Goal: Task Accomplishment & Management: Use online tool/utility

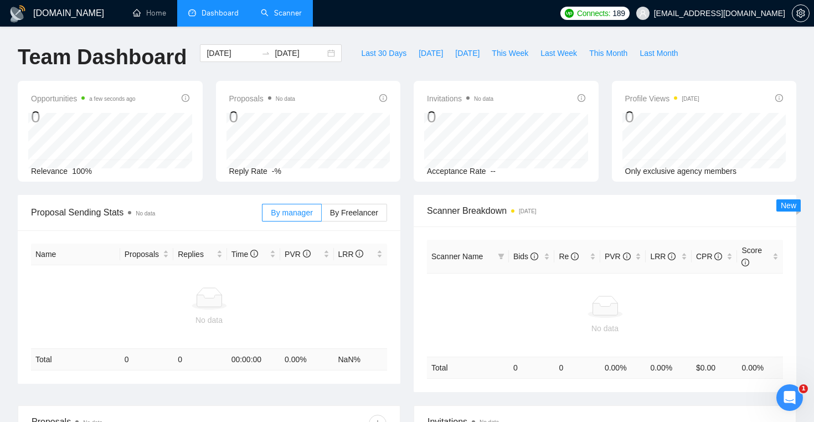
click at [296, 18] on link "Scanner" at bounding box center [281, 12] width 41 height 9
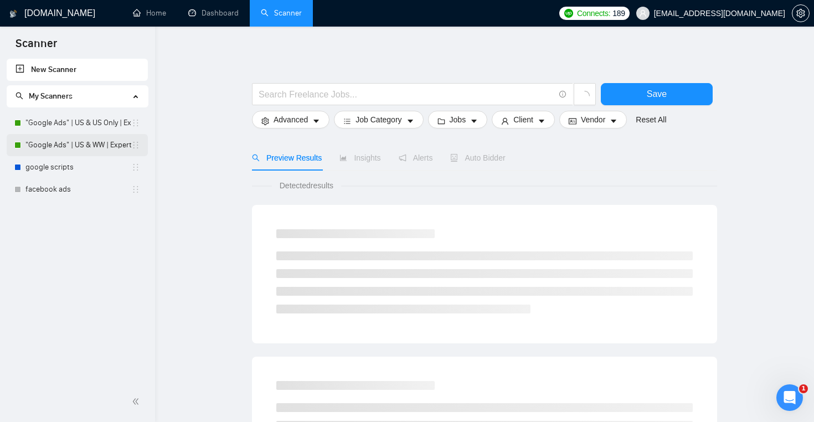
click at [83, 142] on link ""Google Ads" | US & WW | Expert" at bounding box center [78, 145] width 106 height 22
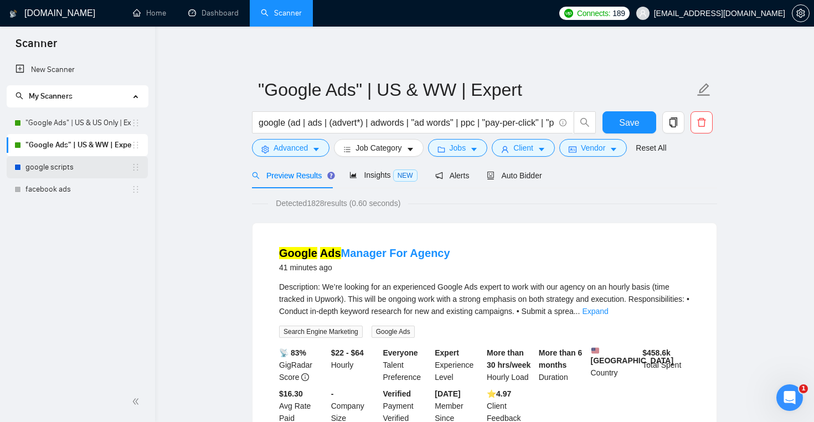
click at [72, 166] on link "google scripts" at bounding box center [78, 167] width 106 height 22
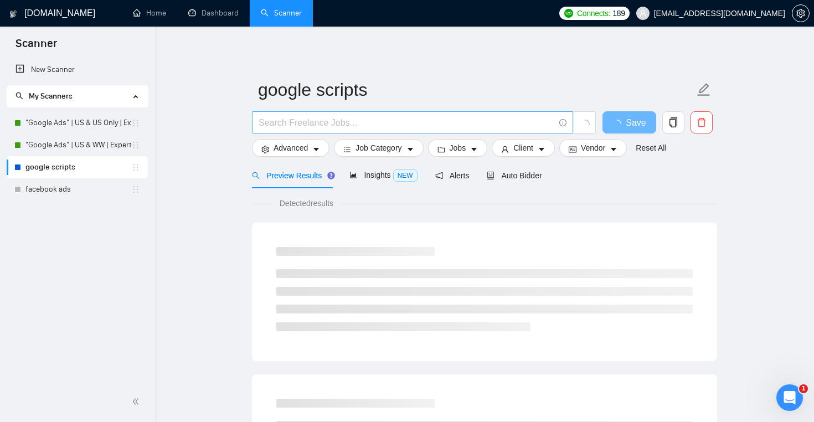
click at [351, 123] on input "text" at bounding box center [407, 123] width 296 height 14
click at [272, 125] on input "aws | azure | kubernetes |" at bounding box center [407, 123] width 296 height 14
click at [258, 123] on span "aws*) | azure | kubernetes |" at bounding box center [412, 122] width 321 height 22
click at [259, 123] on input "aws*) | azure | kubernetes |" at bounding box center [407, 123] width 296 height 14
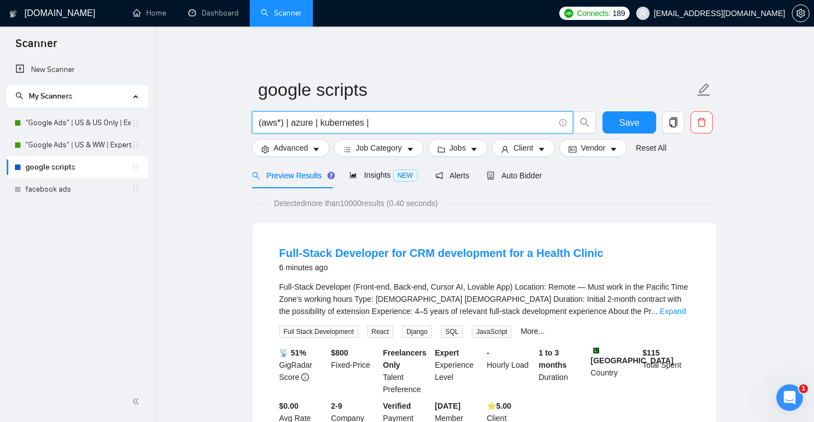
click at [312, 124] on input "(aws*) | azure | kubernetes |" at bounding box center [407, 123] width 296 height 14
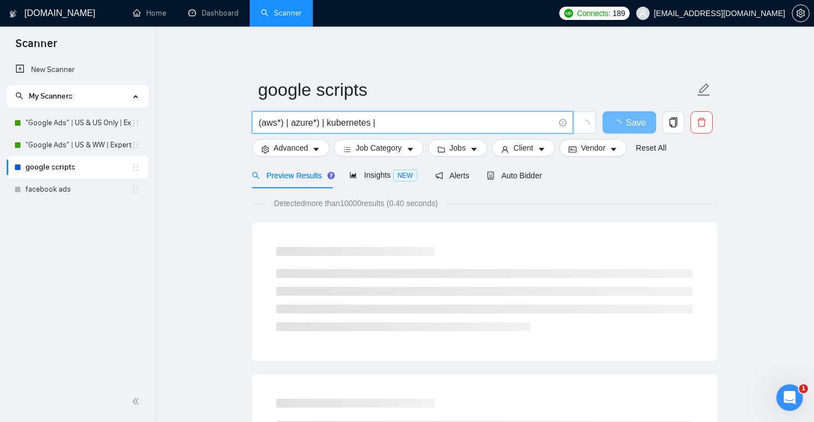
click at [291, 120] on input "(aws*) | azure*) | kubernetes |" at bounding box center [407, 123] width 296 height 14
click at [376, 121] on input "(aws*) | (azure*) | kubernetes |" at bounding box center [407, 123] width 296 height 14
click at [332, 125] on input "(aws*) | (azure*) | kubernetes*) |" at bounding box center [407, 123] width 296 height 14
click at [427, 126] on input "(aws*) | (azure*) | (kubernetes*) |" at bounding box center [407, 123] width 296 height 14
type input "(aws*) | (azure*) | (kubernetes*) |"
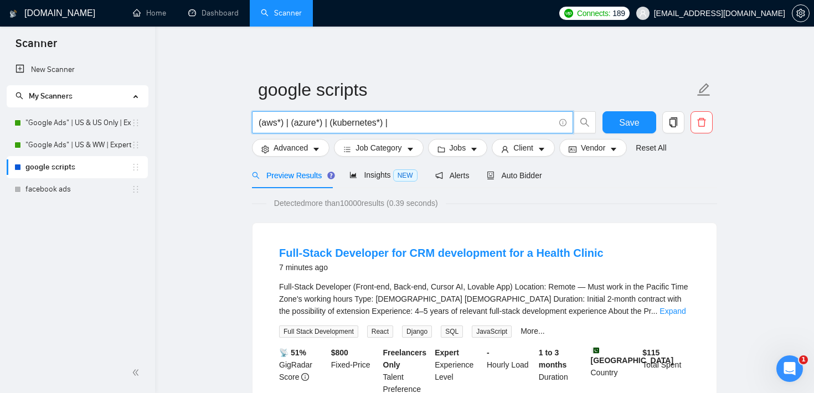
click at [355, 116] on input "(aws*) | (azure*) | (kubernetes*) |" at bounding box center [407, 123] width 296 height 14
click at [347, 120] on input "(aws*) | (azure*) | (kubernetes*) |" at bounding box center [407, 123] width 296 height 14
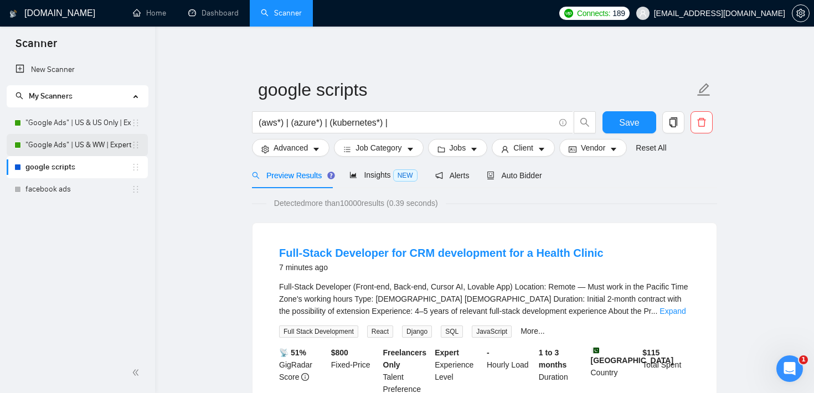
click at [71, 147] on link ""Google Ads" | US & WW | Expert" at bounding box center [78, 145] width 106 height 22
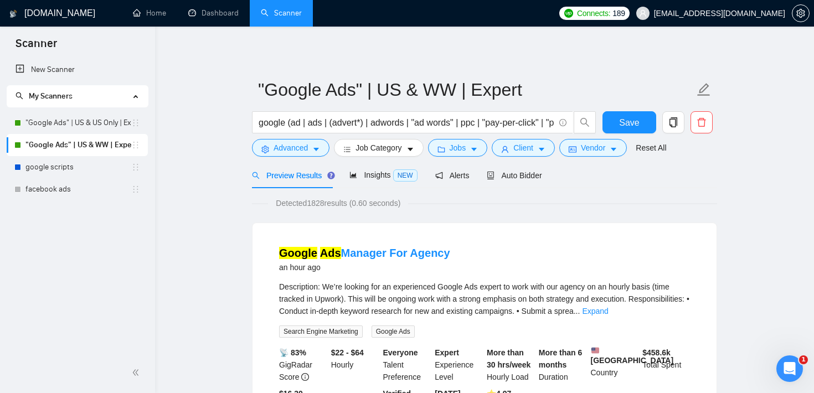
click at [444, 149] on icon "folder" at bounding box center [441, 150] width 8 height 8
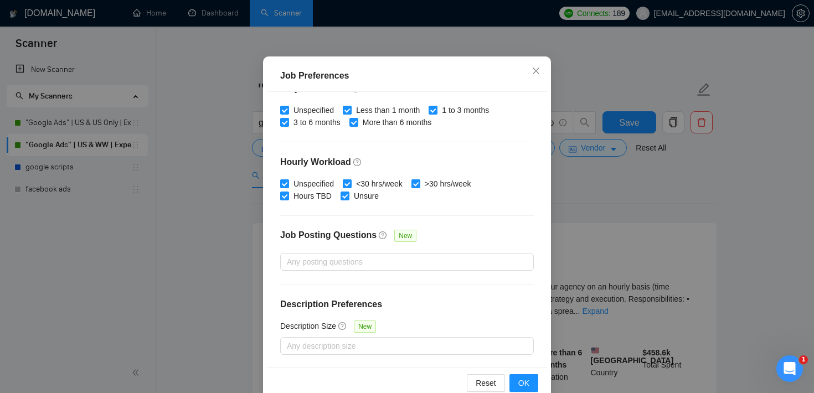
scroll to position [78, 0]
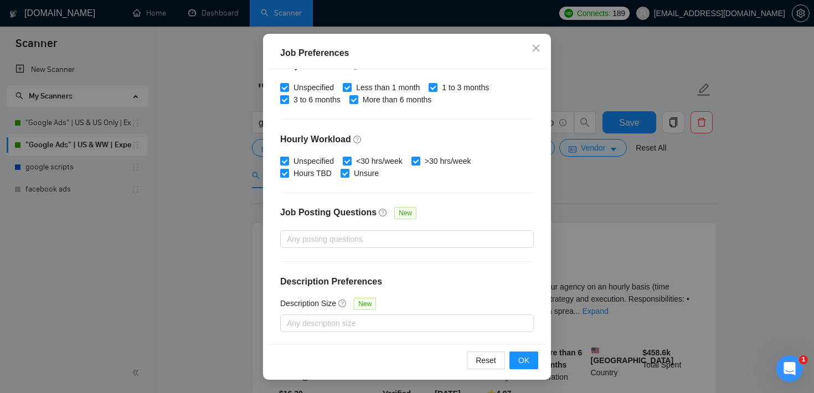
click at [593, 189] on div "Job Preferences Budget Project Type All Fixed Price Hourly Rate Fixed Price Bud…" at bounding box center [407, 196] width 814 height 393
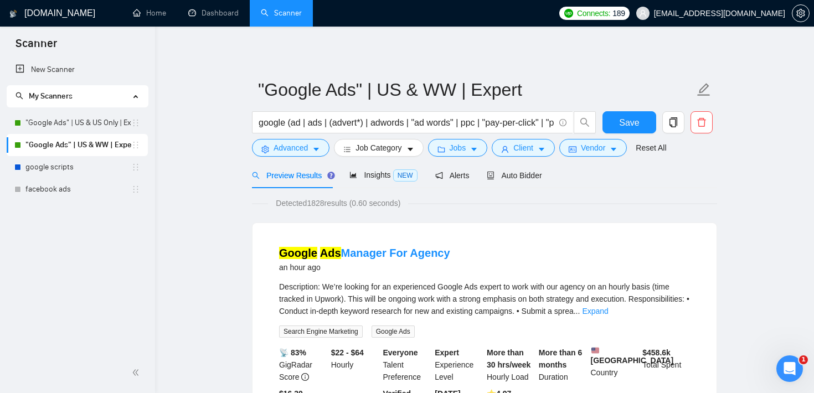
scroll to position [33, 0]
click at [545, 153] on icon "caret-down" at bounding box center [542, 150] width 8 height 8
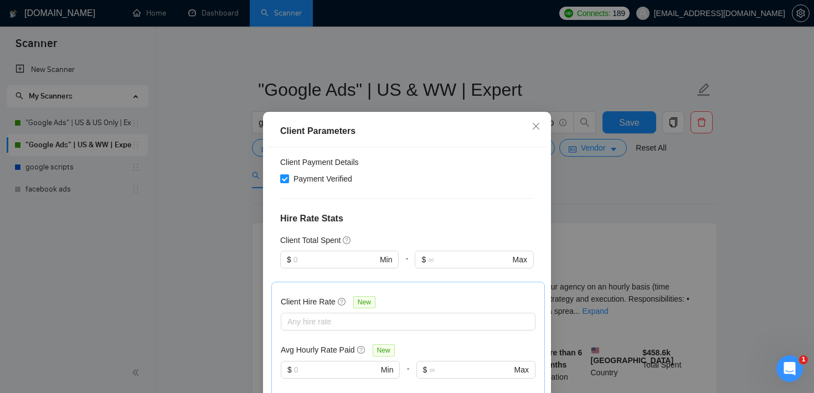
scroll to position [221, 0]
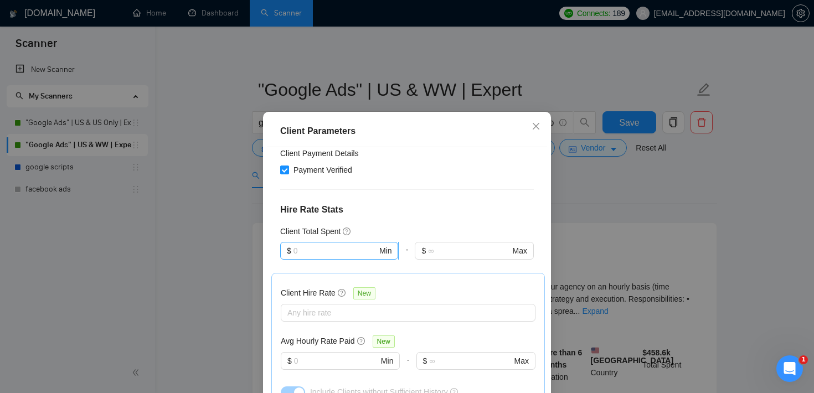
click at [348, 246] on input "text" at bounding box center [335, 251] width 84 height 12
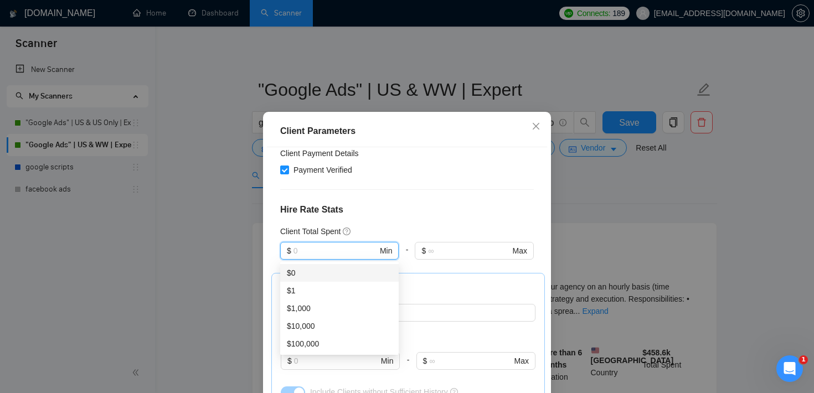
click at [398, 192] on div "Client Location Include Client Countries [GEOGRAPHIC_DATA] Exclude Client Count…" at bounding box center [407, 284] width 280 height 275
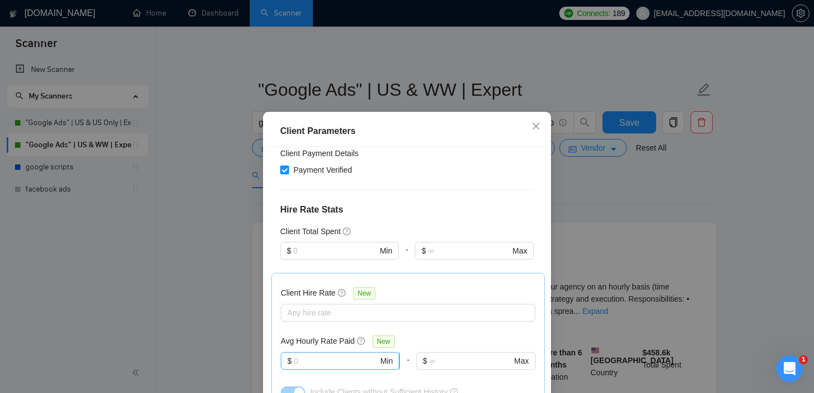
click at [326, 368] on span "$ Min" at bounding box center [340, 361] width 118 height 18
click at [535, 131] on icon "close" at bounding box center [536, 126] width 9 height 9
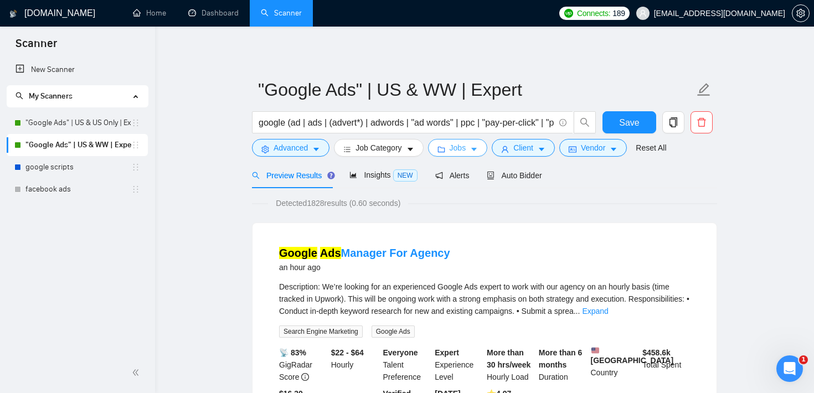
click at [474, 150] on icon "caret-down" at bounding box center [474, 150] width 8 height 8
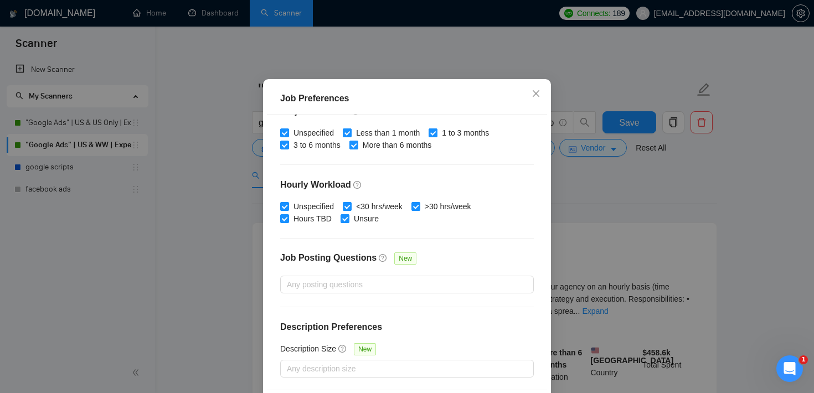
scroll to position [78, 0]
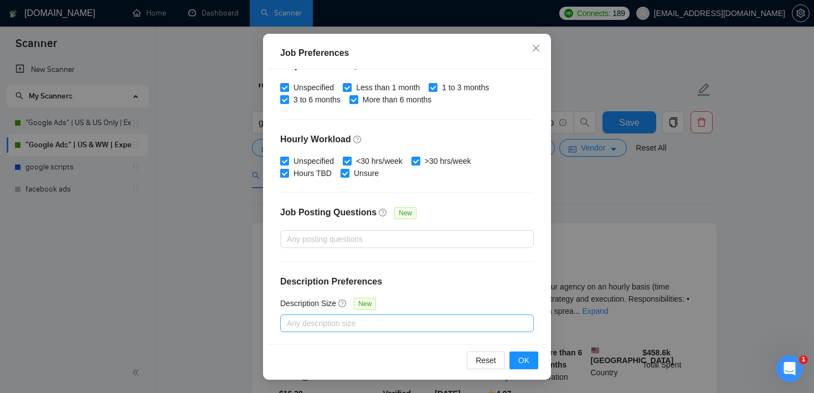
click at [355, 320] on div at bounding box center [401, 323] width 237 height 13
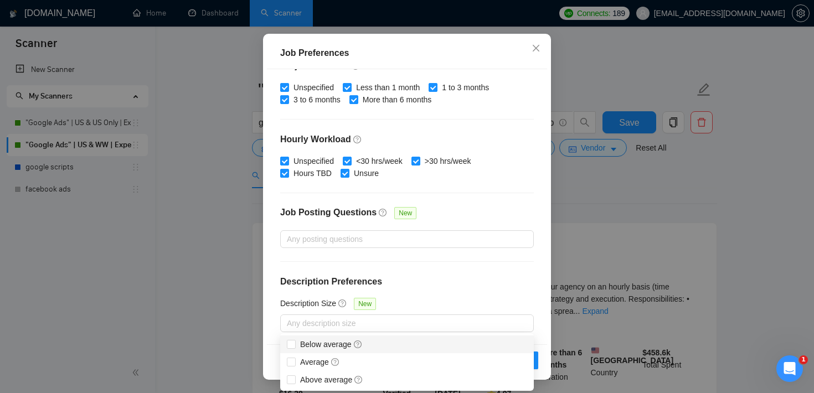
click at [628, 174] on div "Job Preferences Budget Project Type All Fixed Price Hourly Rate Fixed Price Bud…" at bounding box center [407, 196] width 814 height 393
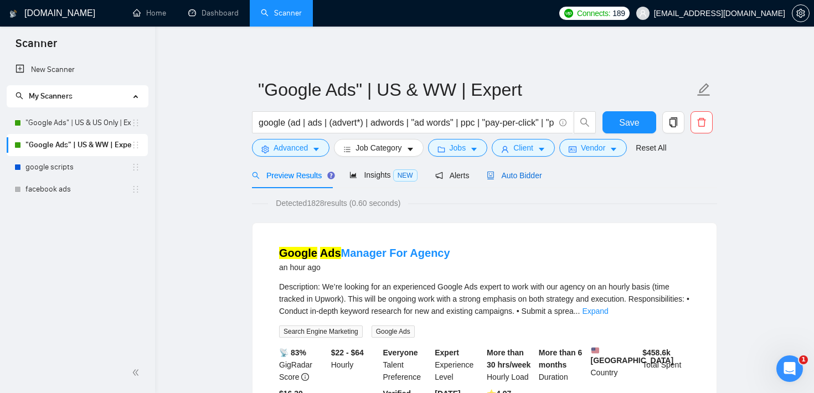
click at [542, 174] on span "Auto Bidder" at bounding box center [514, 175] width 55 height 9
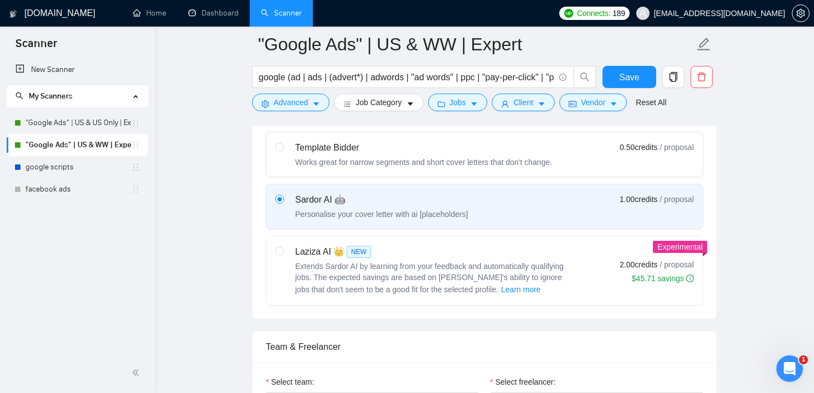
scroll to position [352, 0]
click at [501, 284] on span "Learn more" at bounding box center [521, 288] width 40 height 12
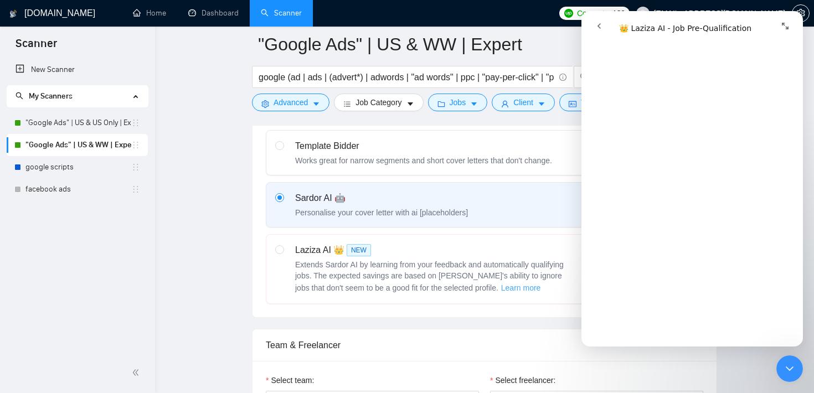
scroll to position [357, 0]
click at [288, 104] on span "Advanced" at bounding box center [291, 102] width 34 height 12
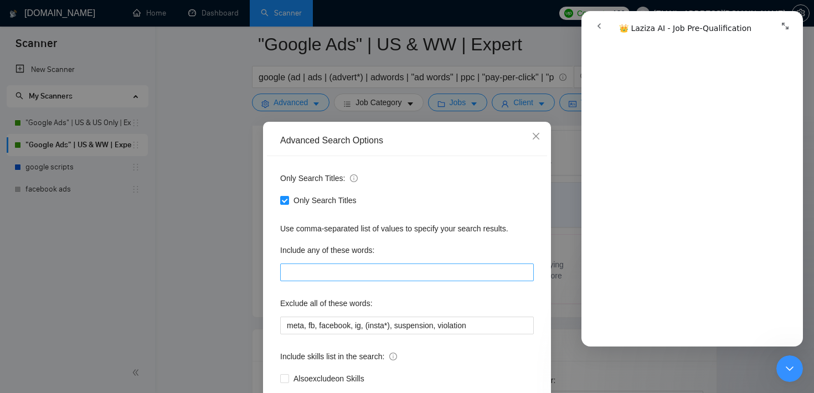
scroll to position [68, 0]
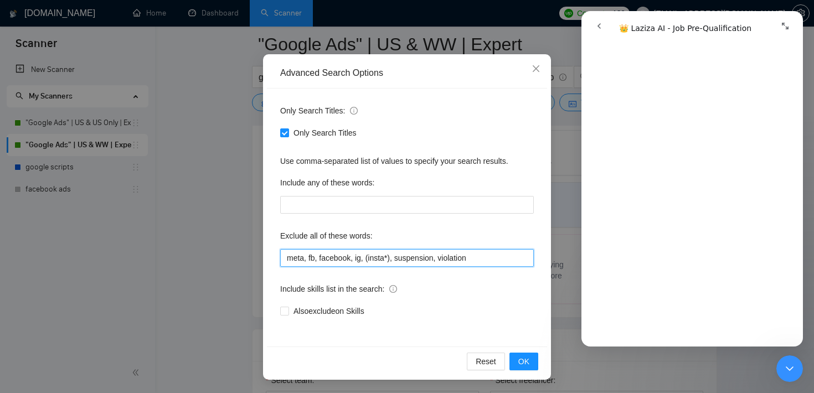
click at [385, 252] on input "meta, fb, facebook, ig, (insta*), suspension, violation" at bounding box center [407, 258] width 254 height 18
click at [541, 76] on span "Close" at bounding box center [536, 69] width 30 height 30
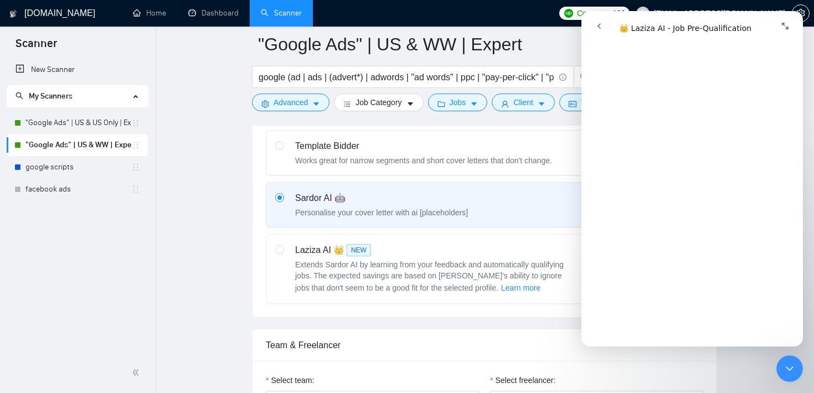
click at [597, 25] on icon "go back" at bounding box center [599, 26] width 9 height 9
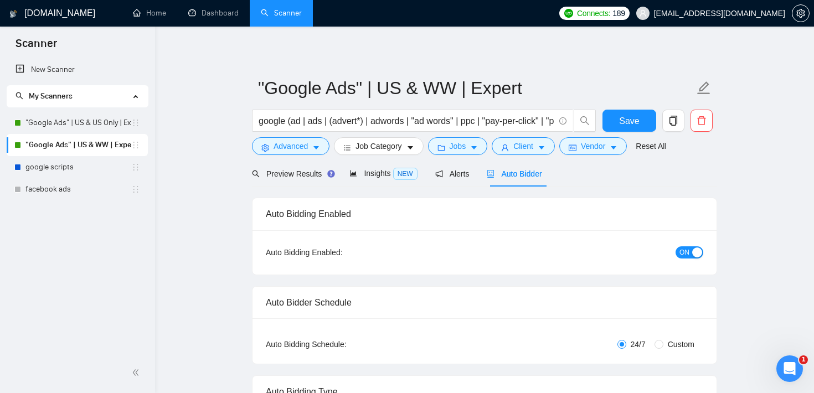
scroll to position [0, 0]
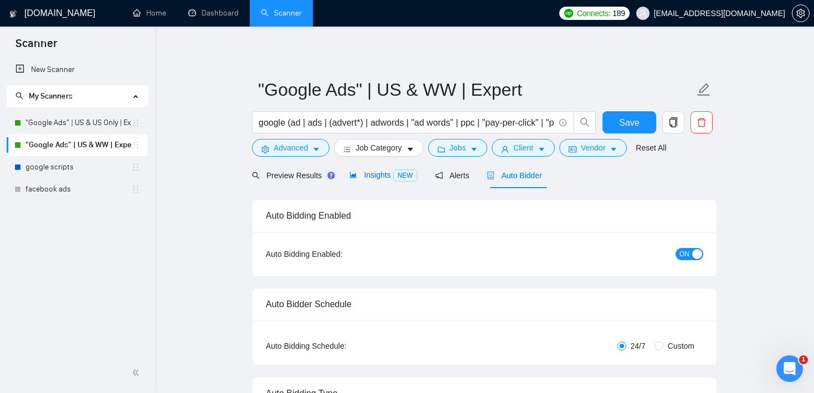
click at [384, 179] on div "Insights NEW" at bounding box center [383, 175] width 68 height 13
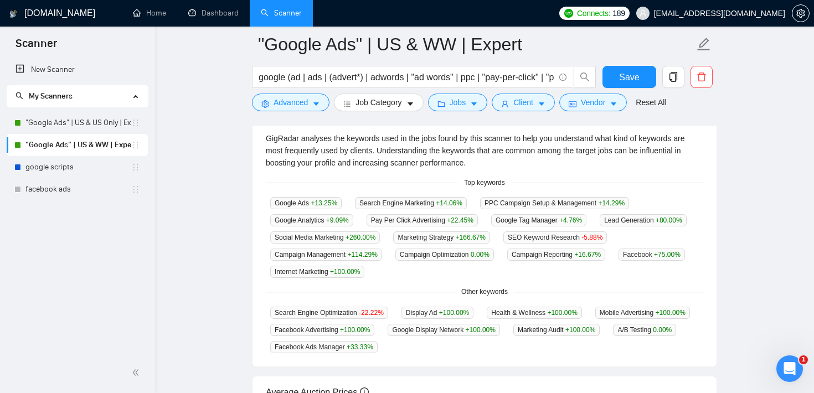
scroll to position [246, 0]
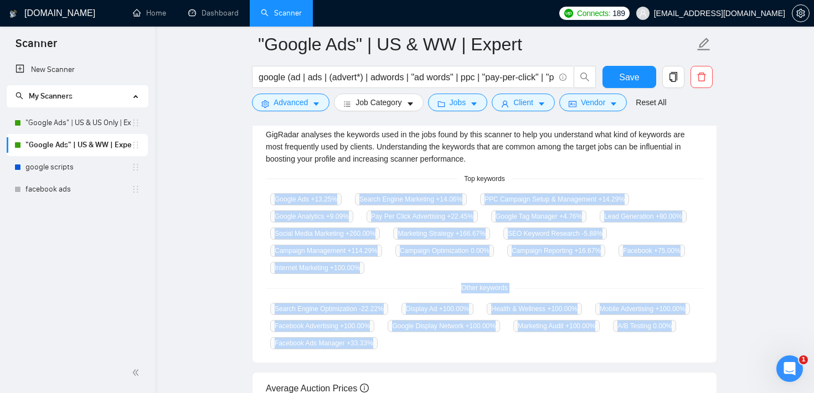
drag, startPoint x: 268, startPoint y: 188, endPoint x: 589, endPoint y: 347, distance: 358.3
click at [589, 347] on div "GigRadar analyses the keywords used in the jobs found by this scanner to help y…" at bounding box center [484, 239] width 464 height 248
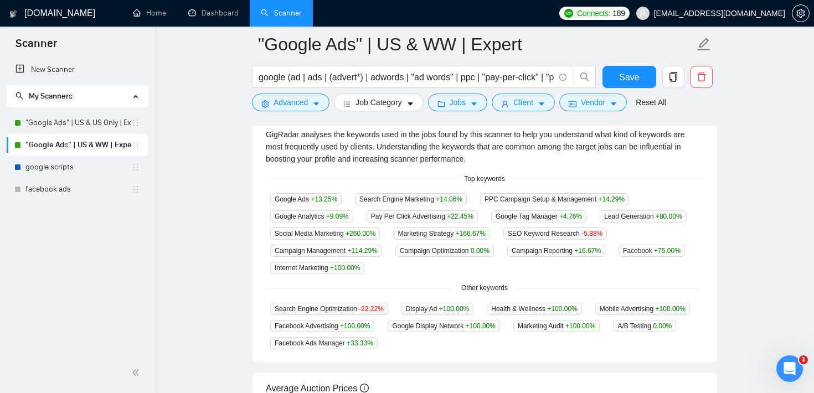
click at [589, 347] on div "GigRadar analyses the keywords used in the jobs found by this scanner to help y…" at bounding box center [484, 239] width 464 height 248
click at [276, 97] on span "Advanced" at bounding box center [291, 102] width 34 height 12
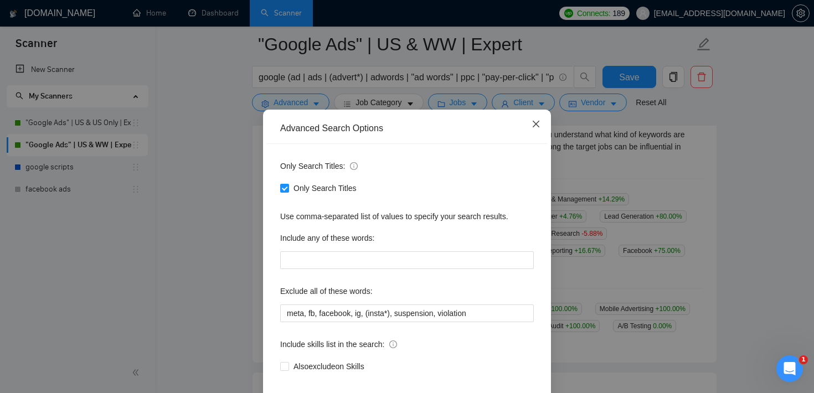
click at [536, 128] on icon "close" at bounding box center [536, 124] width 9 height 9
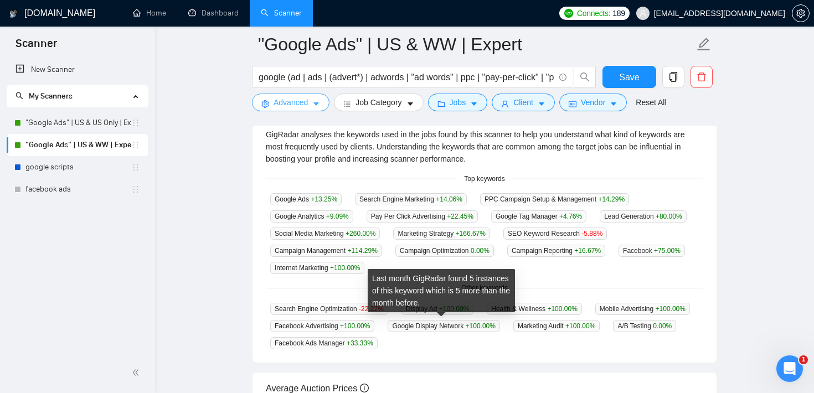
scroll to position [0, 0]
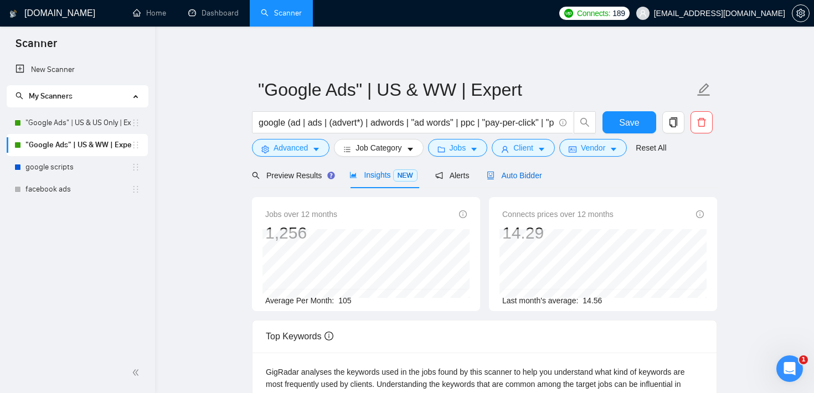
click at [534, 177] on span "Auto Bidder" at bounding box center [514, 175] width 55 height 9
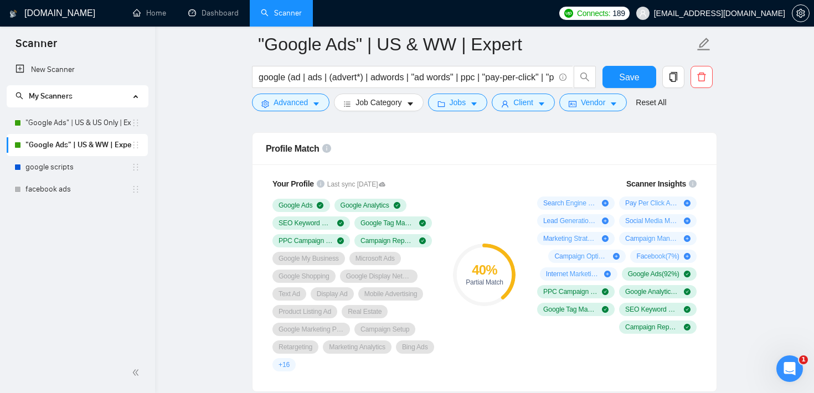
scroll to position [714, 0]
click at [469, 181] on div "40 % Partial Match" at bounding box center [484, 275] width 74 height 207
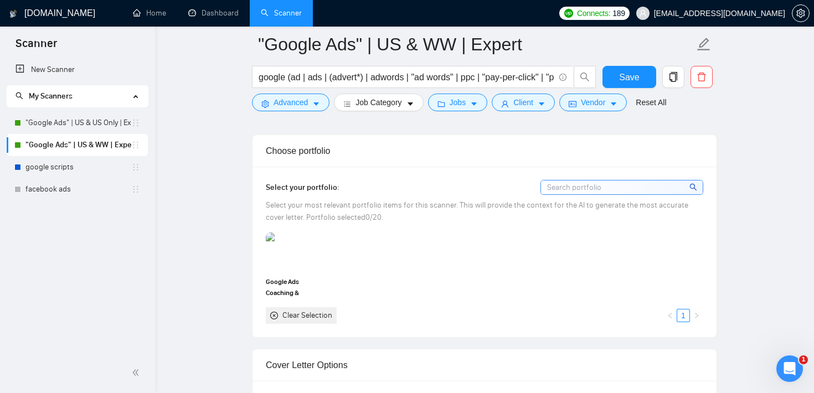
scroll to position [977, 0]
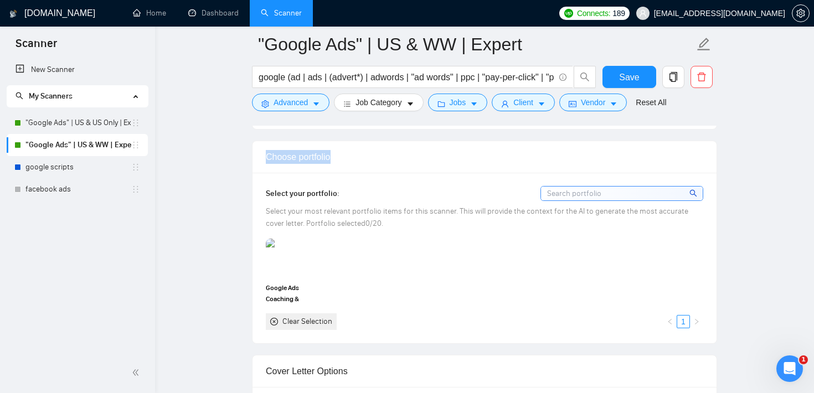
drag, startPoint x: 350, startPoint y: 157, endPoint x: 262, endPoint y: 156, distance: 87.5
click at [262, 156] on div "Choose portfolio" at bounding box center [484, 157] width 464 height 32
click at [358, 151] on div "Choose portfolio" at bounding box center [484, 157] width 437 height 32
click at [535, 185] on div "Select your portfolio: Select your most relevant portfolio items for this scann…" at bounding box center [484, 258] width 464 height 170
click at [401, 180] on div "Select your portfolio: Select your most relevant portfolio items for this scann…" at bounding box center [484, 258] width 464 height 170
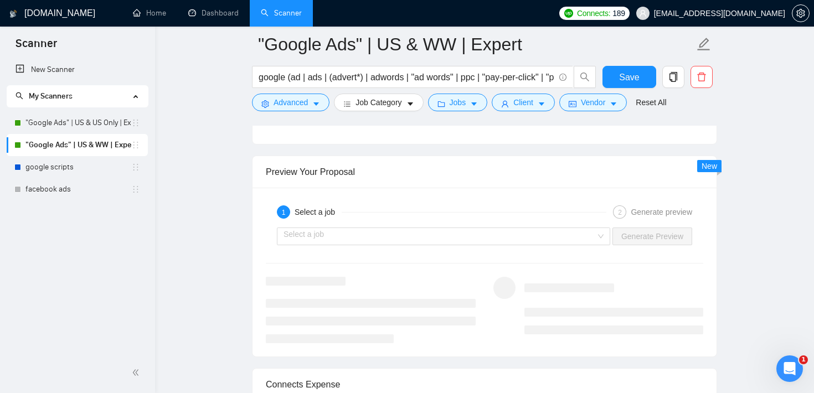
scroll to position [2112, 0]
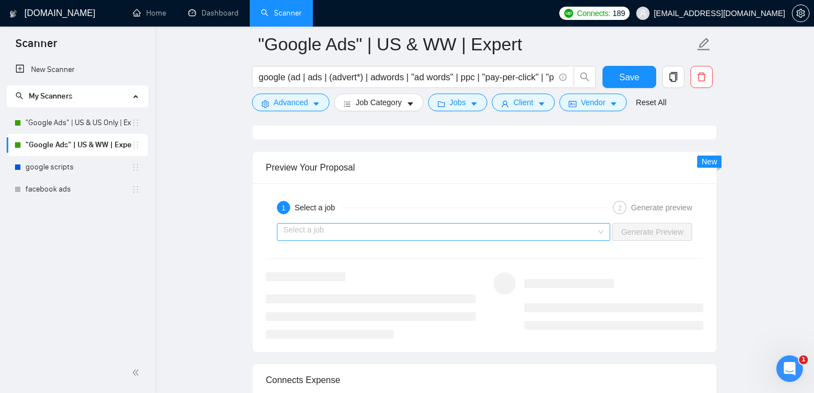
click at [439, 226] on input "search" at bounding box center [439, 232] width 312 height 17
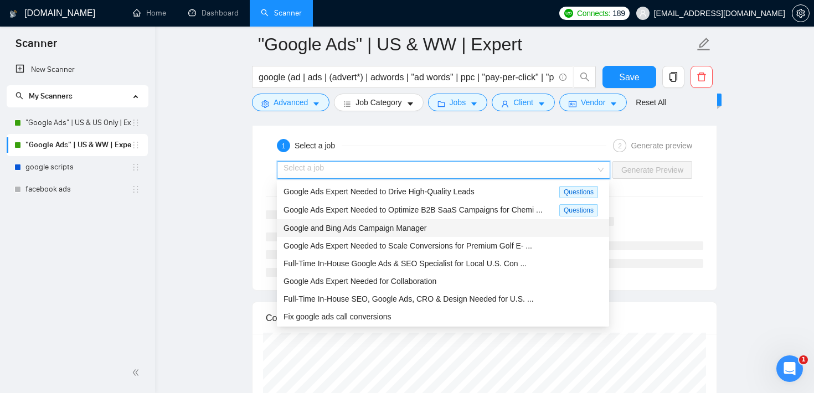
scroll to position [0, 0]
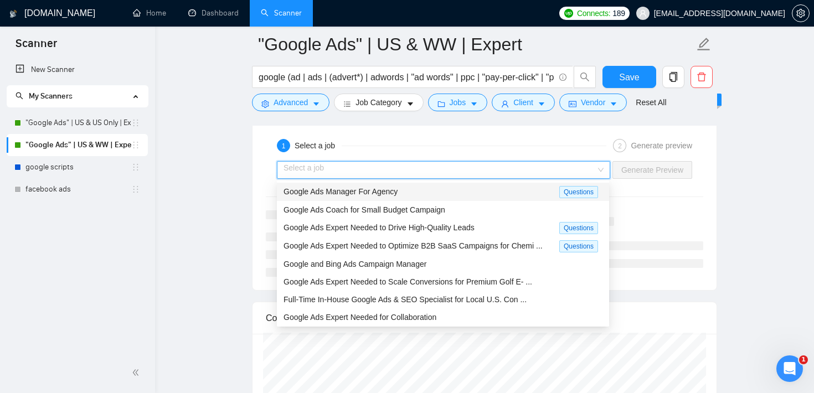
click at [445, 140] on div "1 Select a job" at bounding box center [441, 145] width 329 height 13
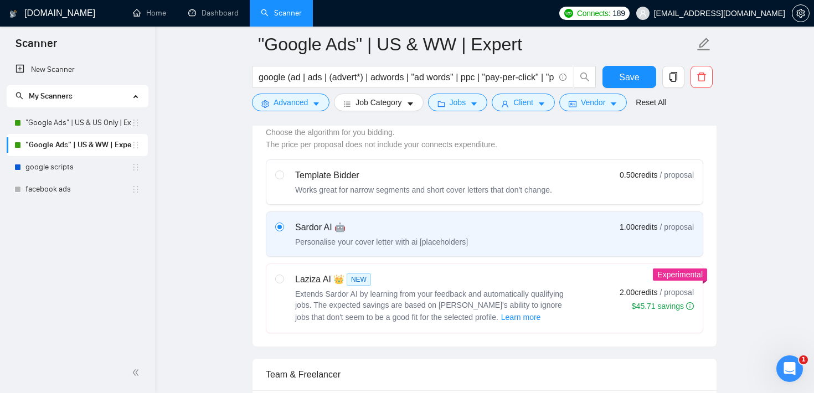
scroll to position [319, 0]
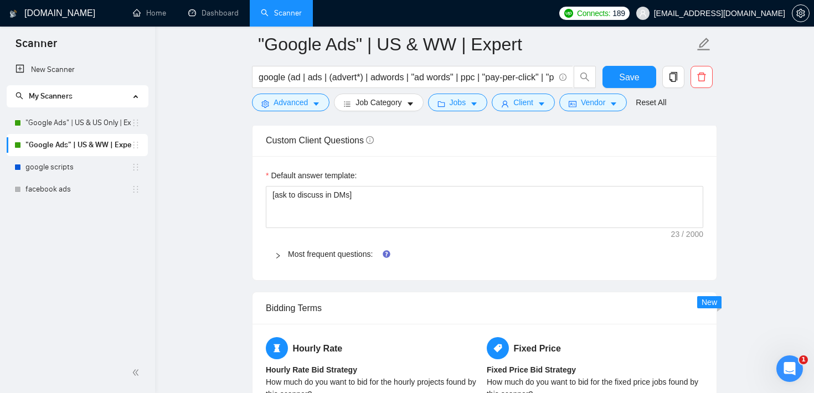
scroll to position [1559, 0]
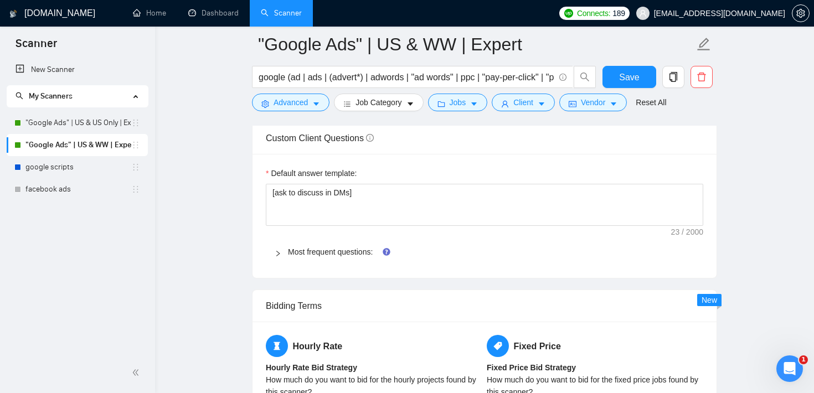
click at [280, 254] on icon "right" at bounding box center [278, 253] width 7 height 7
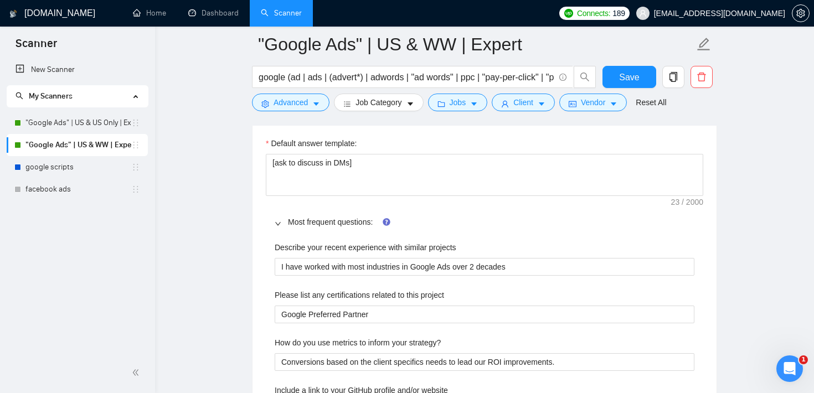
scroll to position [1601, 0]
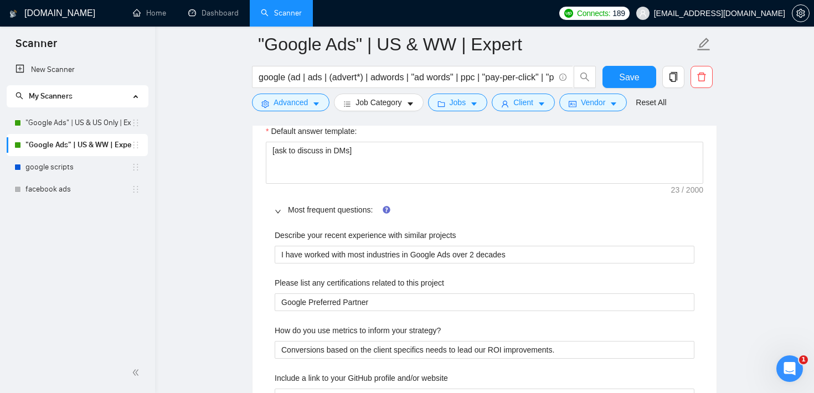
click at [275, 210] on icon "right" at bounding box center [278, 211] width 7 height 7
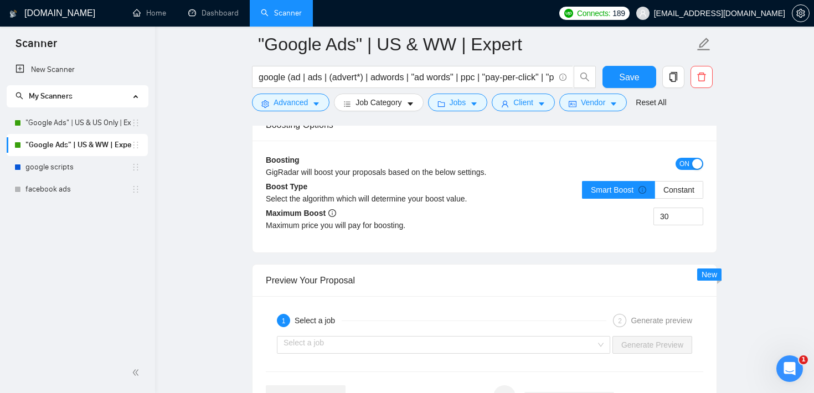
scroll to position [2089, 0]
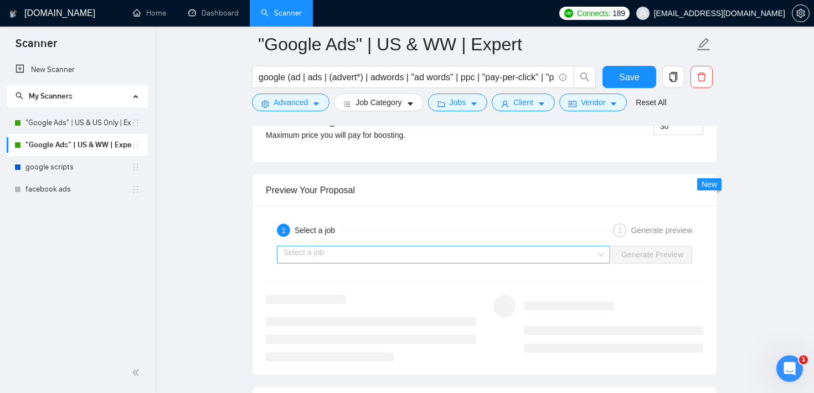
click at [364, 252] on input "search" at bounding box center [439, 254] width 312 height 17
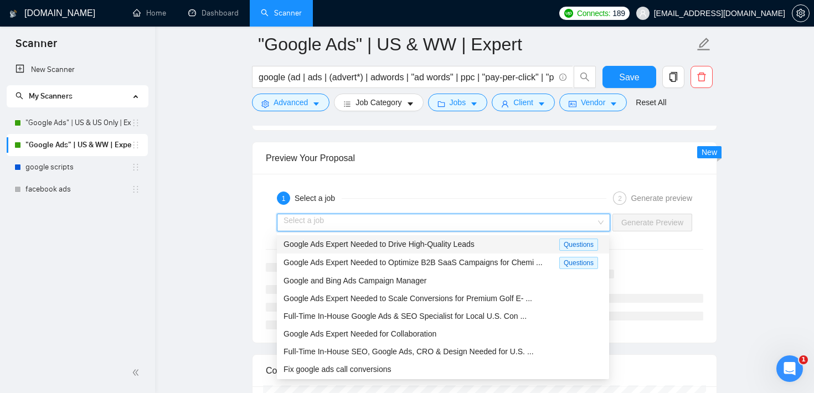
scroll to position [0, 0]
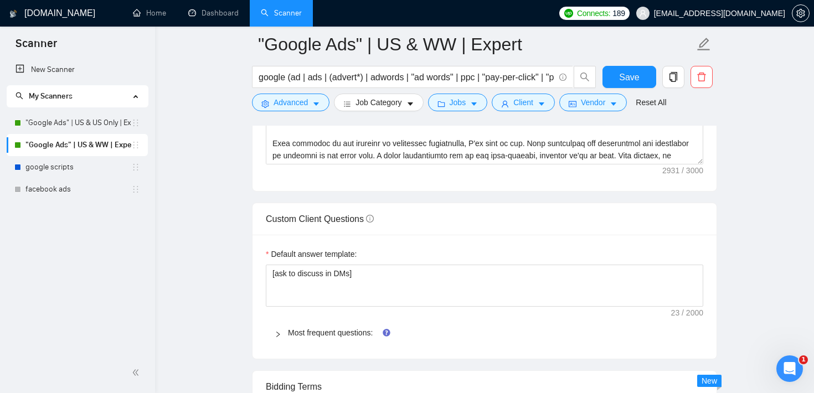
scroll to position [1478, 0]
click at [277, 333] on icon "right" at bounding box center [277, 335] width 3 height 6
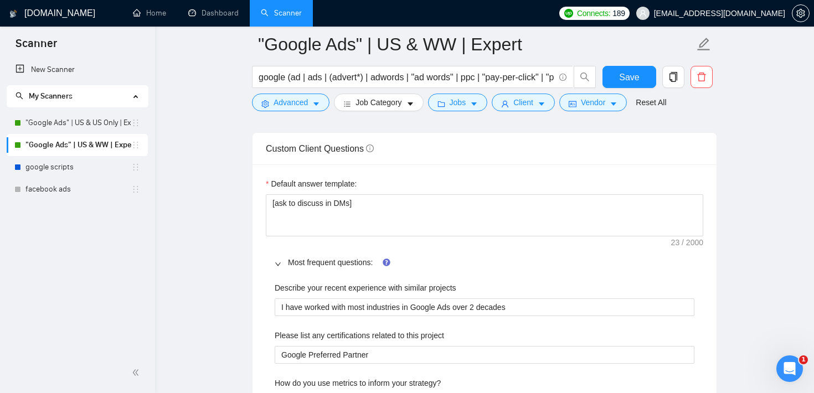
scroll to position [1554, 0]
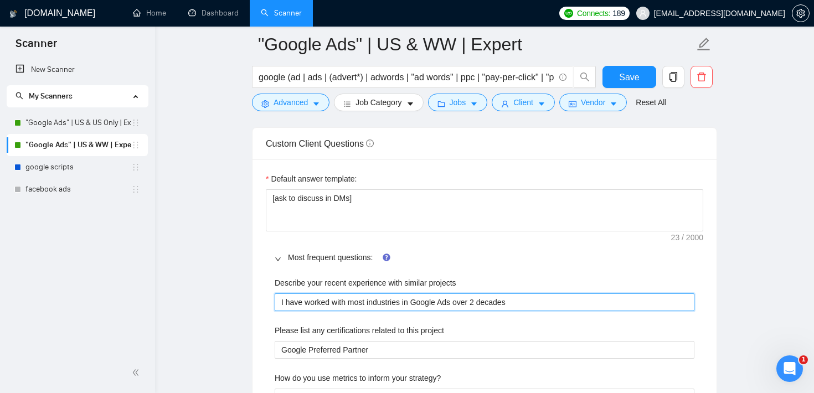
click at [406, 300] on projects "I have worked with most industries in Google Ads over 2 decades" at bounding box center [485, 302] width 420 height 18
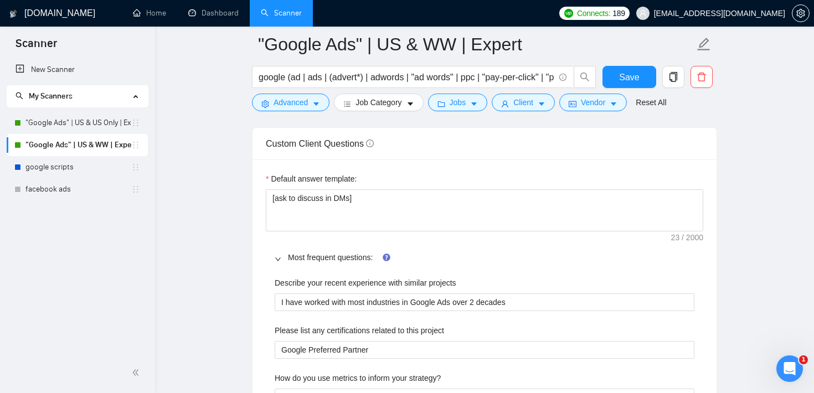
drag, startPoint x: 272, startPoint y: 281, endPoint x: 486, endPoint y: 274, distance: 213.8
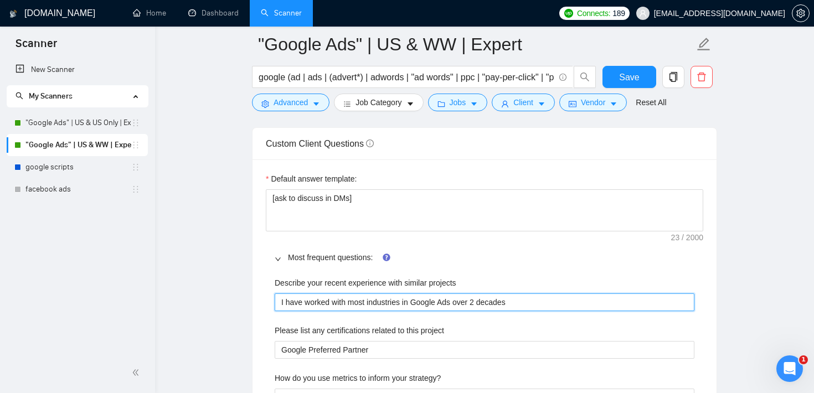
click at [399, 307] on projects "I have worked with most industries in Google Ads over 2 decades" at bounding box center [485, 302] width 420 height 18
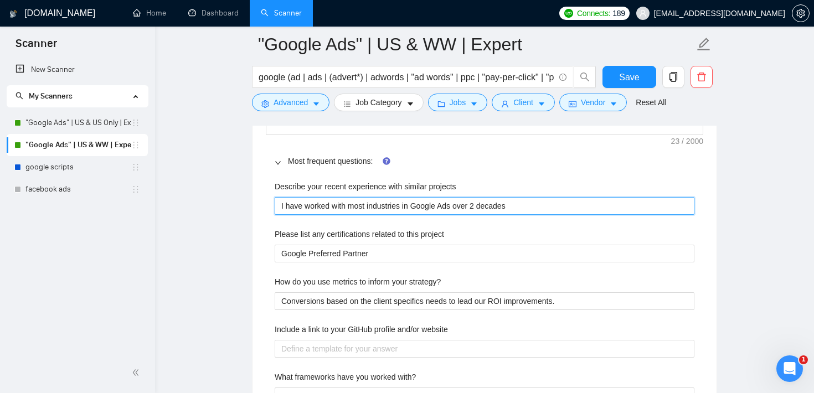
scroll to position [1657, 0]
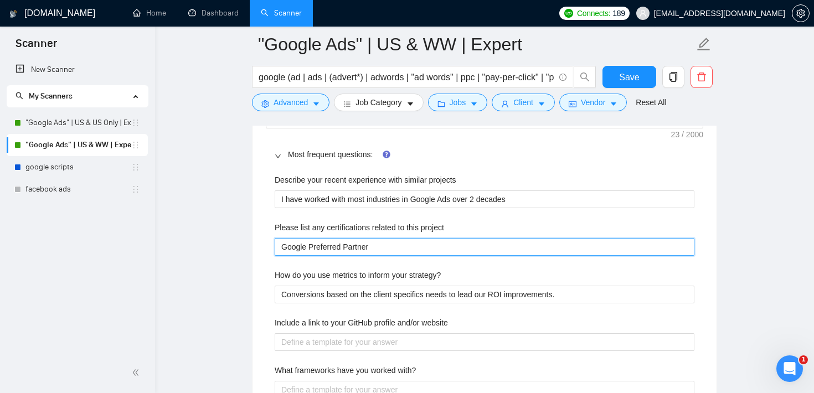
drag, startPoint x: 379, startPoint y: 249, endPoint x: 220, endPoint y: 233, distance: 159.8
click at [220, 233] on main ""Google Ads" | US & WW | Expert google (ad | ads | (advert*) | adwords | "ad wo…" at bounding box center [484, 305] width 623 height 3834
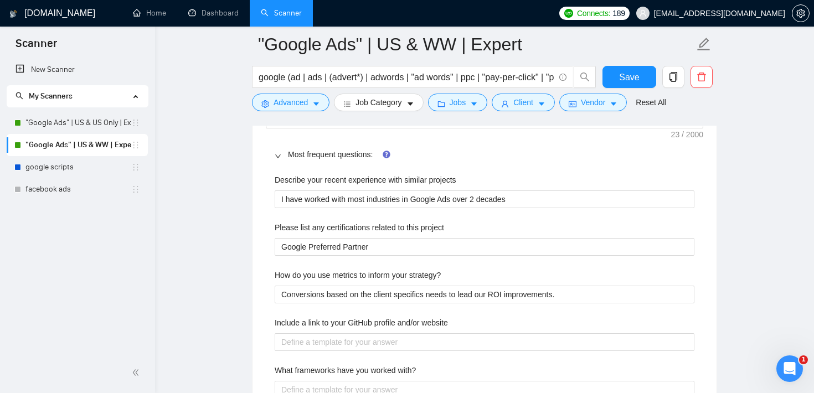
click at [276, 151] on div at bounding box center [281, 154] width 13 height 12
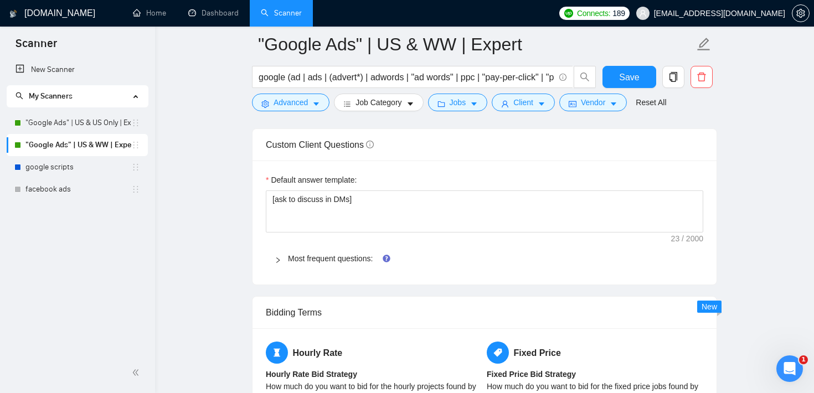
scroll to position [1551, 0]
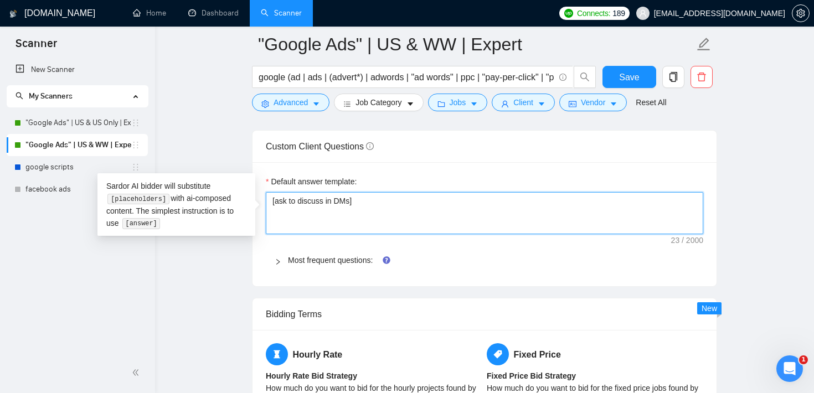
drag, startPoint x: 370, startPoint y: 200, endPoint x: 256, endPoint y: 198, distance: 114.1
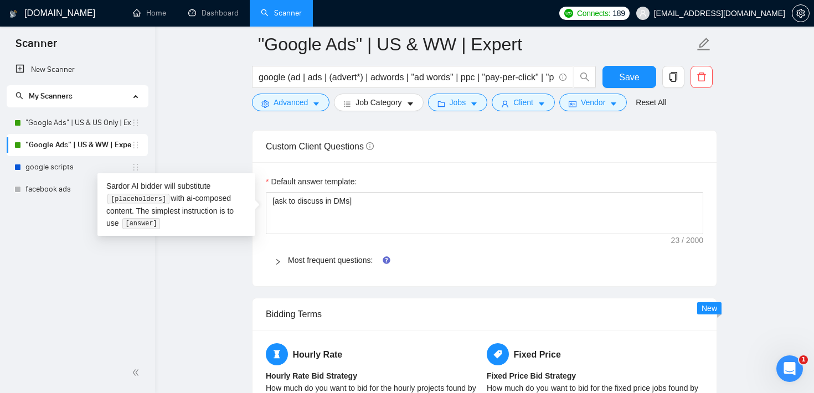
click at [408, 157] on div "Custom Client Questions" at bounding box center [484, 147] width 437 height 32
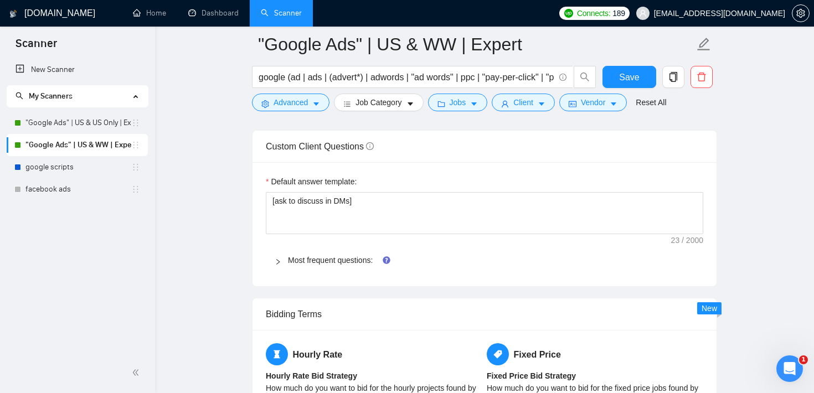
click at [734, 128] on main ""Google Ads" | US & WW | Expert google (ad | ads | (advert*) | adwords | "ad wo…" at bounding box center [484, 165] width 623 height 3344
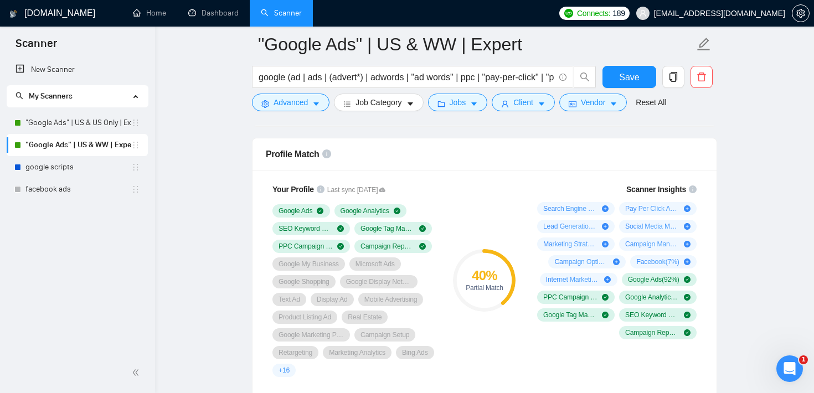
scroll to position [708, 0]
click at [52, 174] on link "google scripts" at bounding box center [78, 167] width 106 height 22
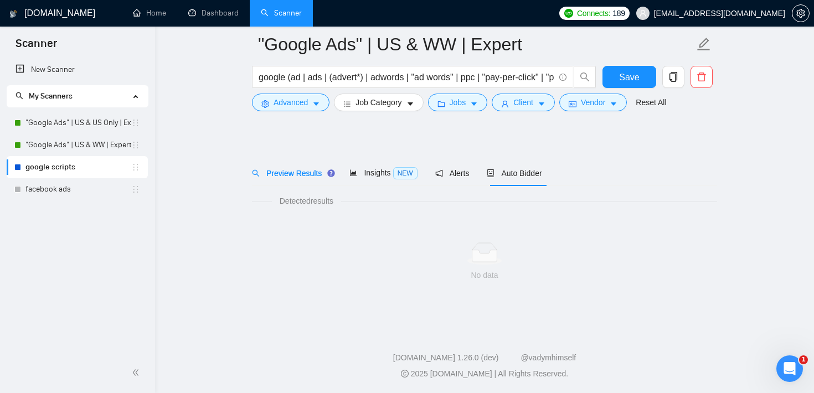
scroll to position [11, 0]
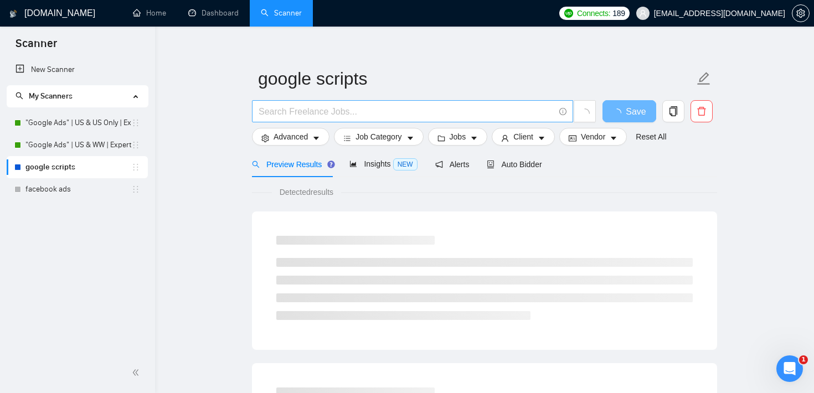
click at [338, 115] on input "text" at bounding box center [407, 112] width 296 height 14
